Goal: Communication & Community: Answer question/provide support

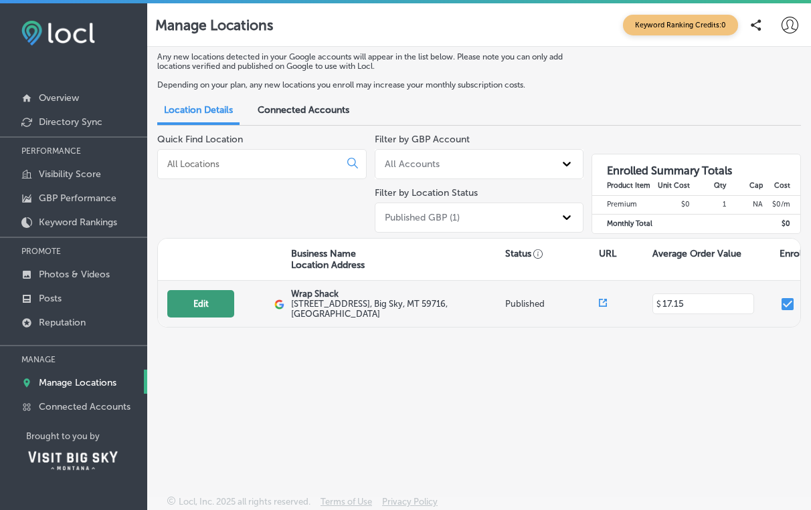
click at [217, 300] on button "Edit" at bounding box center [200, 303] width 67 height 27
select select "US"
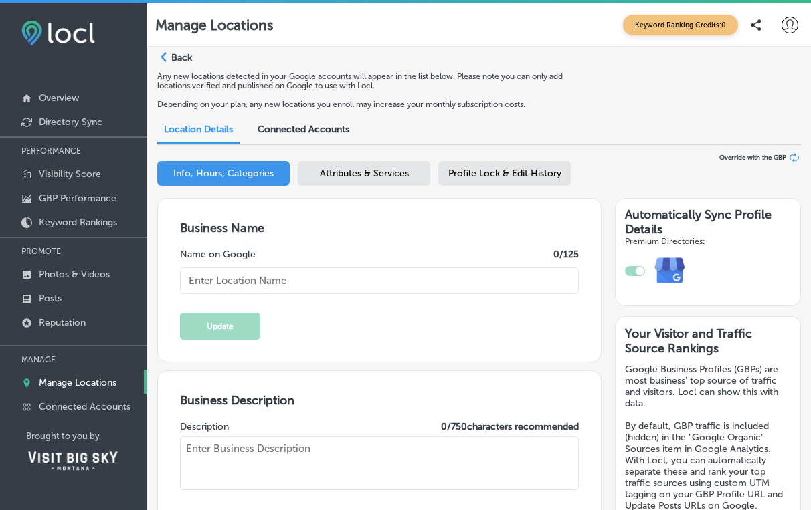
type input "Wrap Shack"
type input "[STREET_ADDRESS]"
type input "Big Sky"
type input "59716"
type input "US"
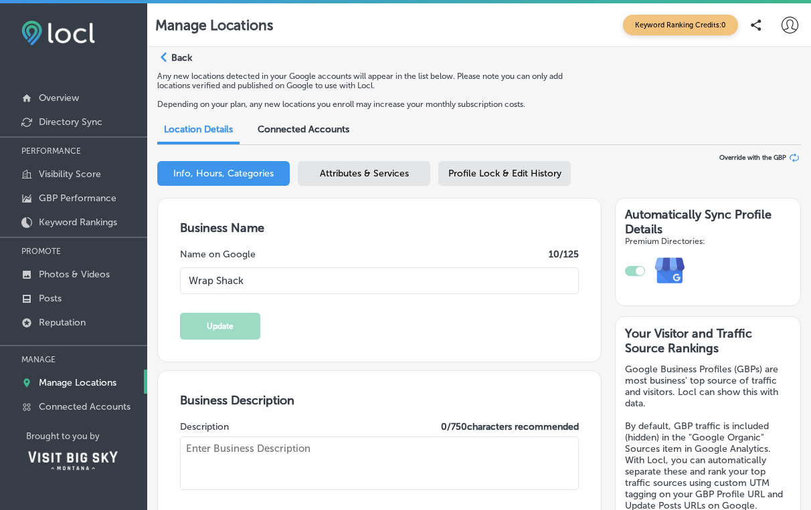
type input "[URL][DOMAIN_NAME]"
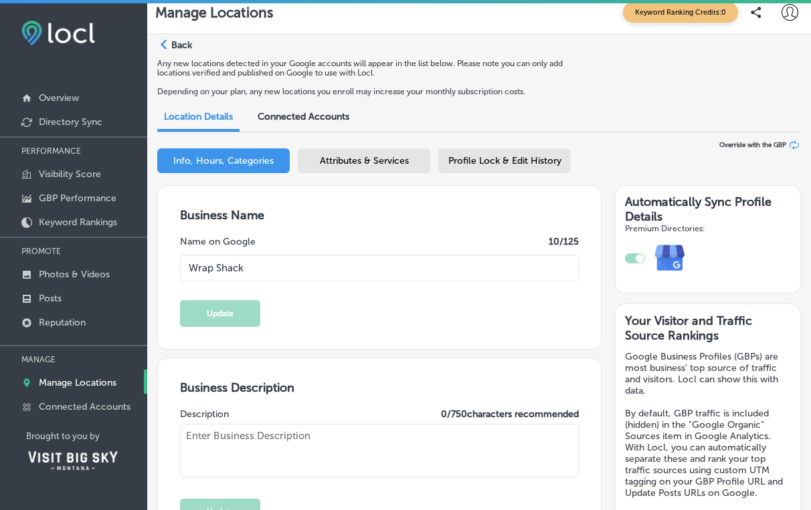
type input "17.15"
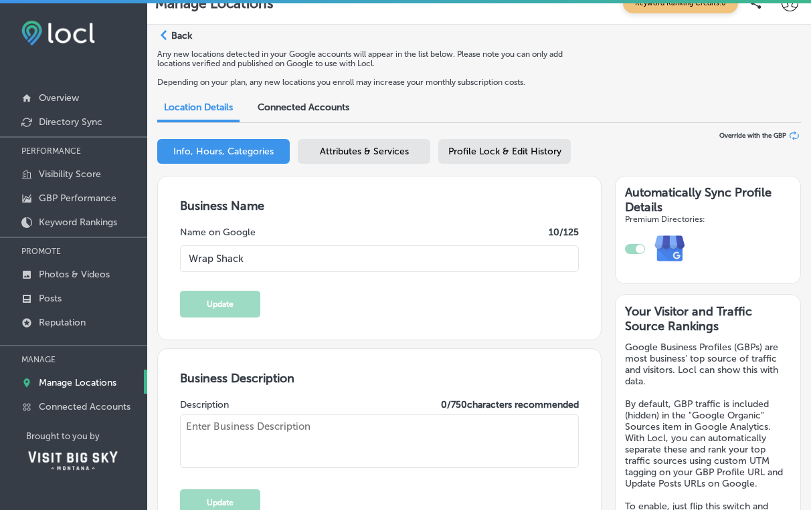
type textarea "Serving Wraps, Burritos and Burrito Bowls in the heart of Big Sky's [GEOGRAPHIC…"
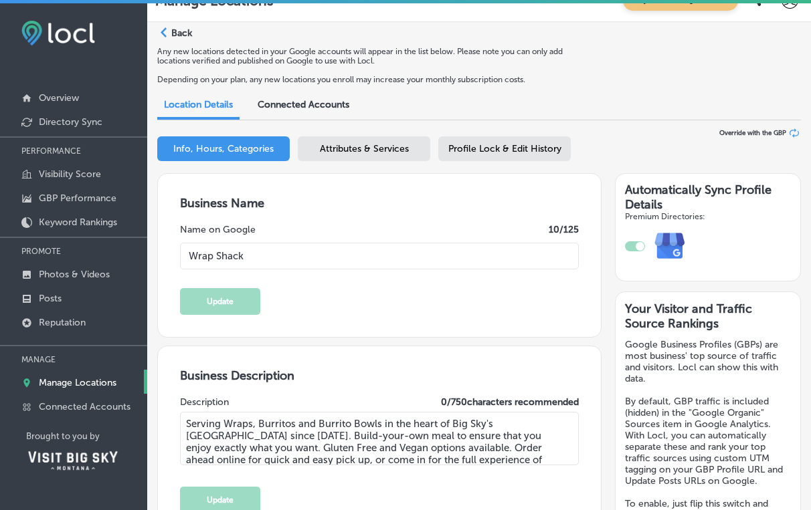
type input "[PHONE_NUMBER]"
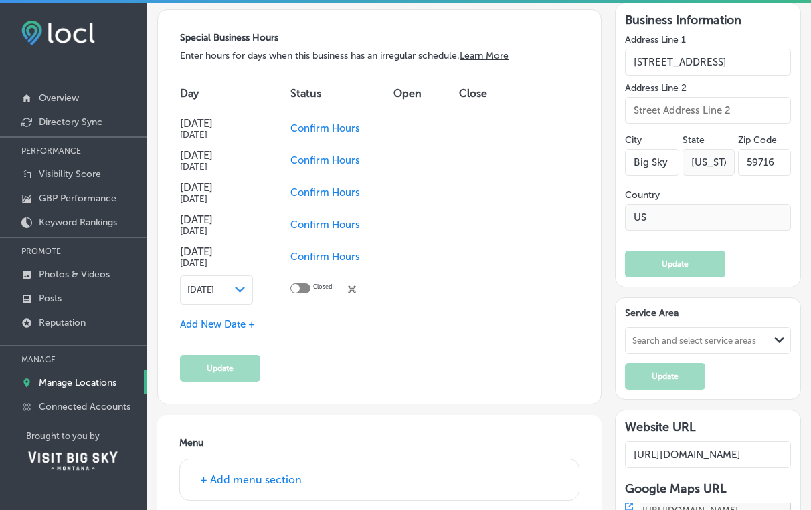
scroll to position [1137, 0]
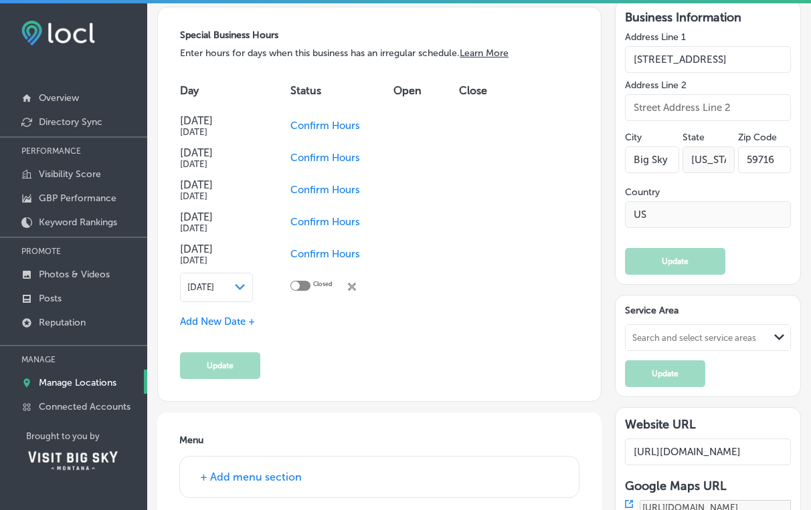
click at [308, 130] on span "Confirm Hours" at bounding box center [325, 126] width 70 height 12
click at [221, 371] on button "Update" at bounding box center [220, 366] width 80 height 27
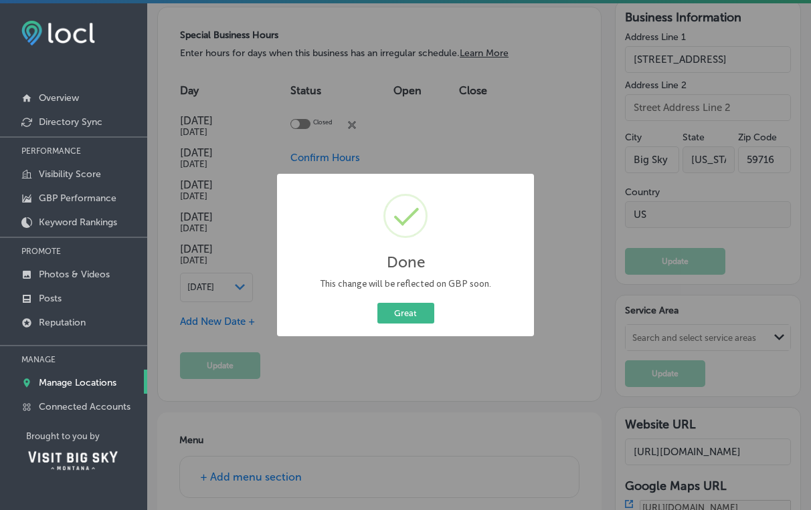
click at [401, 296] on div "Done × This change will be reflected on GBP soon. Great Cancel" at bounding box center [405, 255] width 257 height 162
click at [400, 311] on button "Great" at bounding box center [405, 313] width 57 height 21
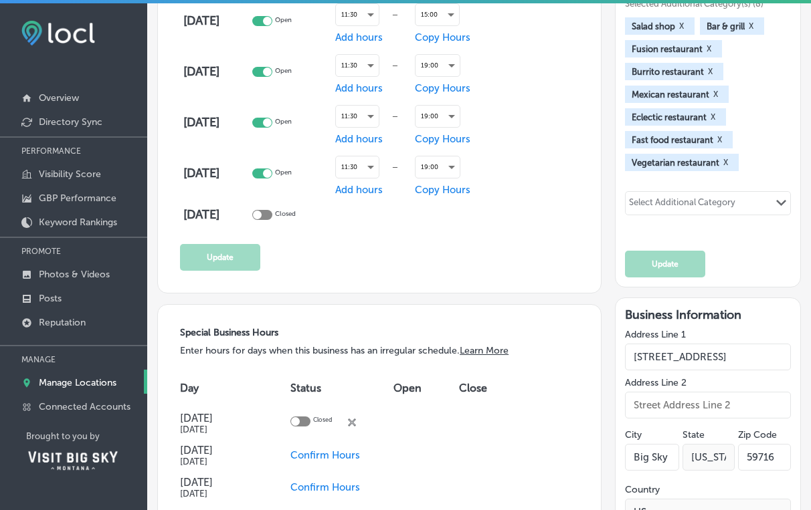
scroll to position [835, 0]
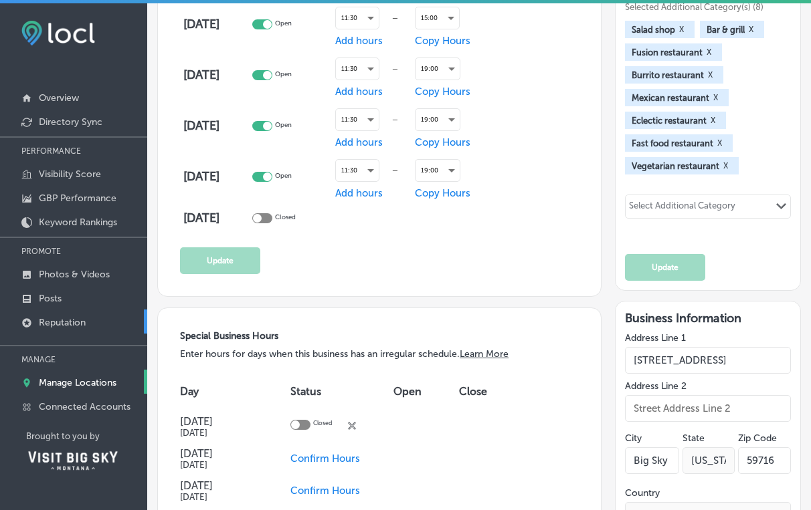
click at [81, 327] on p "Reputation" at bounding box center [62, 322] width 47 height 11
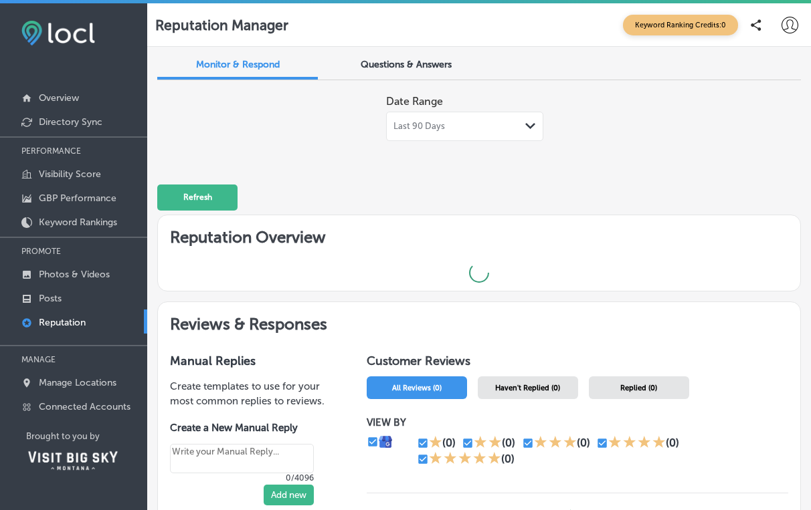
type textarea "x"
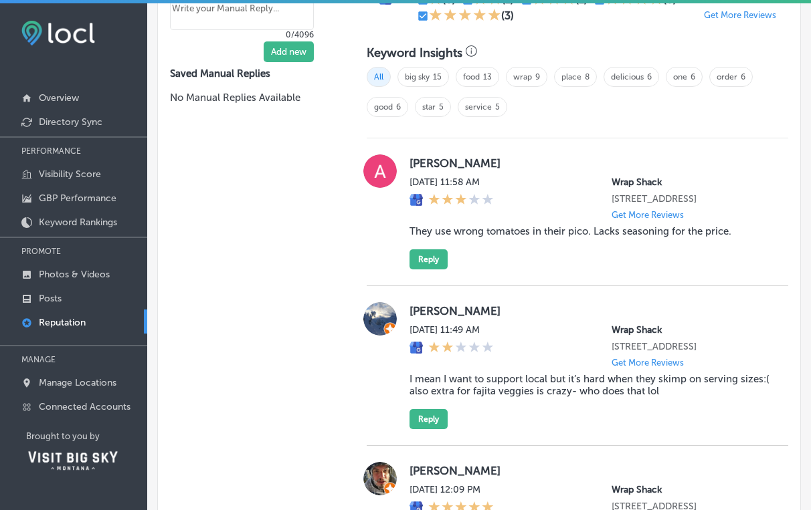
scroll to position [672, 0]
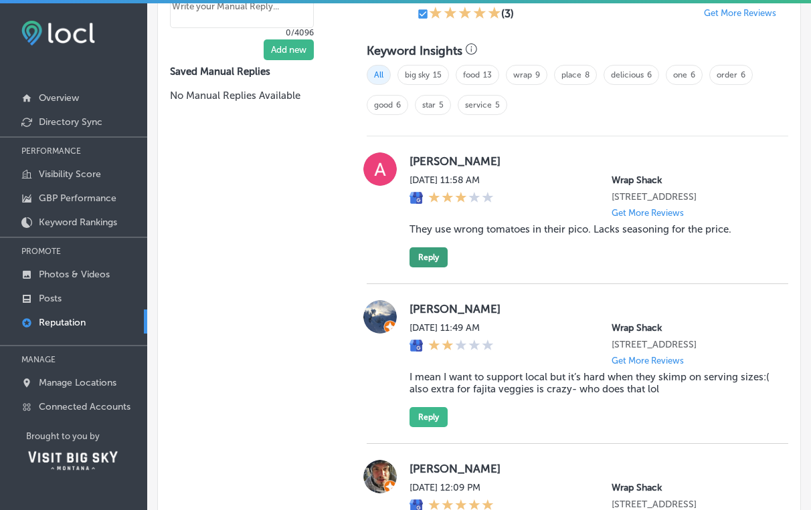
click at [442, 268] on button "Reply" at bounding box center [428, 258] width 38 height 20
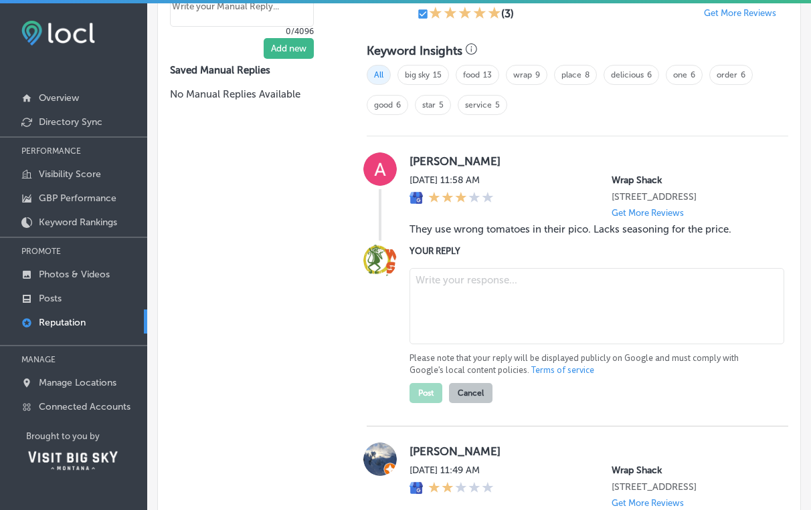
click at [453, 316] on textarea at bounding box center [596, 306] width 375 height 76
click at [533, 296] on textarea "Hi [PERSON_NAME], thank you for the review" at bounding box center [596, 306] width 375 height 76
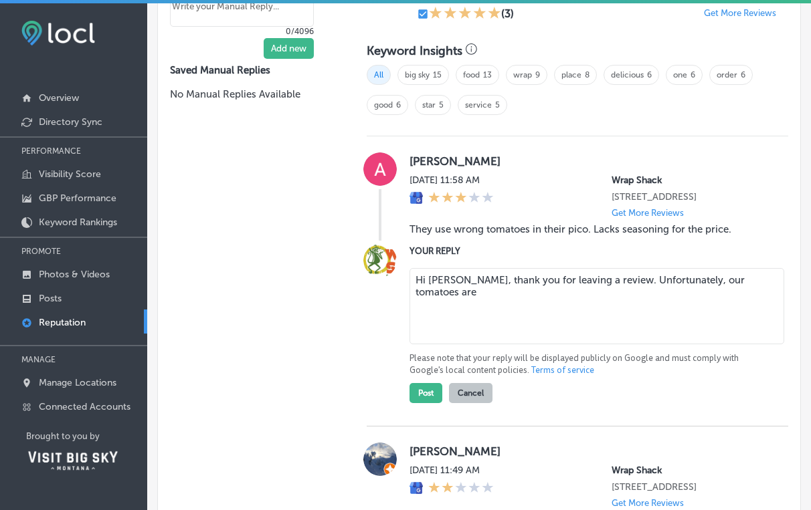
drag, startPoint x: 603, startPoint y: 296, endPoint x: 741, endPoint y: 298, distance: 138.5
click at [741, 298] on textarea "Hi [PERSON_NAME], thank you for leaving a review. Unfortunately, our tomatoes a…" at bounding box center [596, 306] width 375 height 76
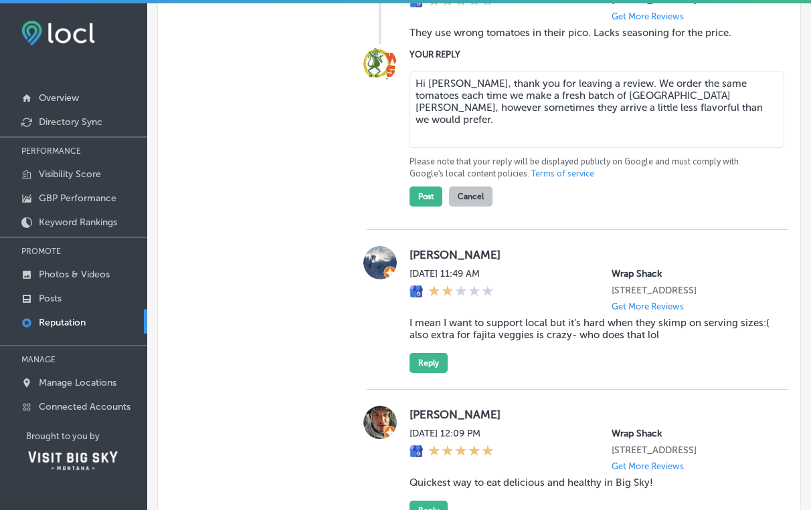
scroll to position [872, 0]
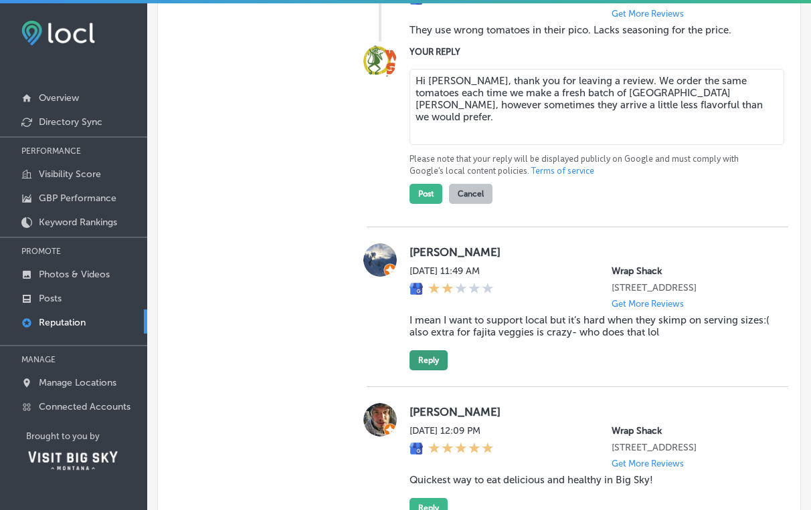
type textarea "Hi [PERSON_NAME], thank you for leaving a review. We order the same tomatoes ea…"
click at [442, 371] on button "Reply" at bounding box center [428, 361] width 38 height 20
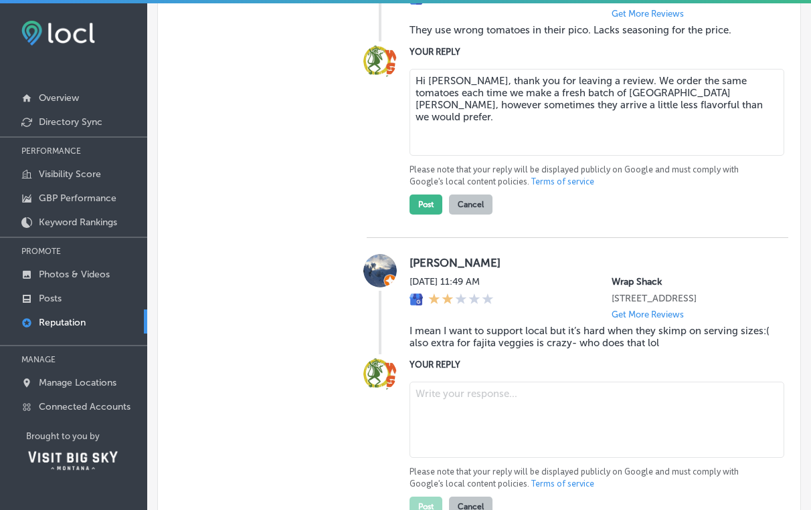
click at [484, 439] on textarea at bounding box center [596, 420] width 375 height 76
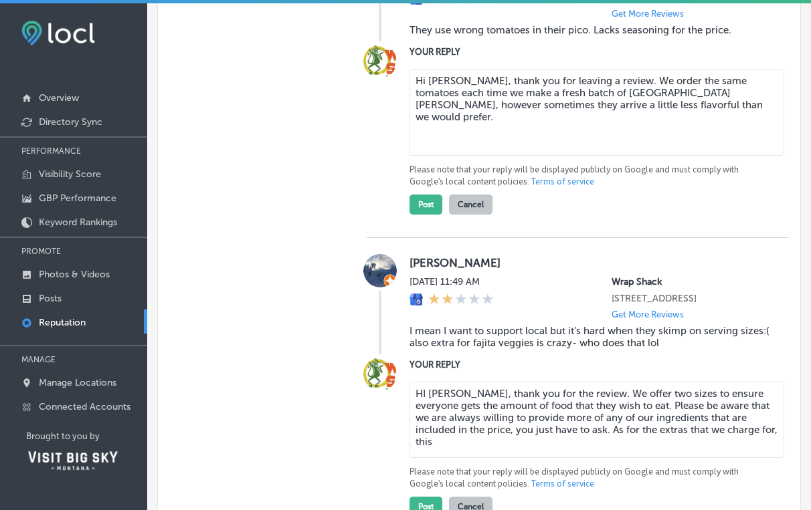
click at [499, 458] on textarea "HI [PERSON_NAME], thank you for the review. We offer two sizes to ensure everyo…" at bounding box center [596, 420] width 375 height 76
click at [666, 458] on textarea "HI [PERSON_NAME], thank you for the review. We offer two sizes to ensure everyo…" at bounding box center [596, 420] width 375 height 76
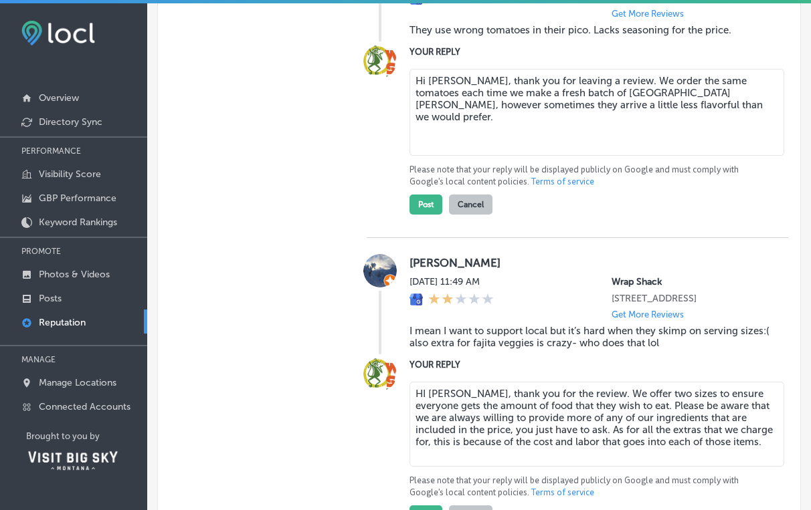
type textarea "HI [PERSON_NAME], thank you for the review. We offer two sizes to ensure everyo…"
